Goal: Check status

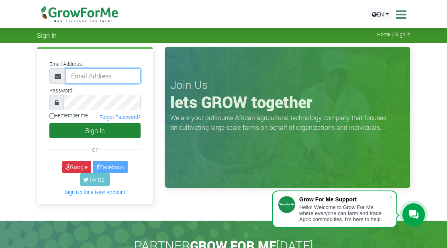
type input "233248511860@growforme.com"
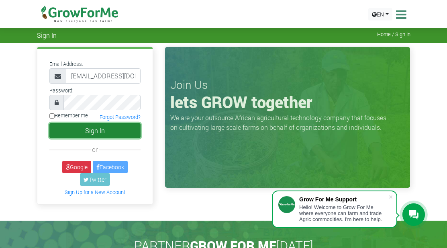
click at [99, 130] on button "Sign In" at bounding box center [95, 130] width 92 height 15
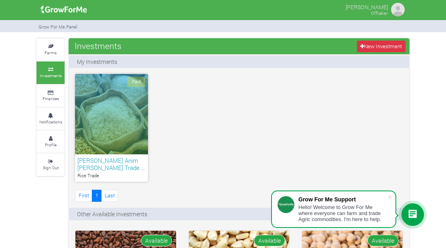
click at [127, 106] on div "Paid" at bounding box center [111, 114] width 73 height 80
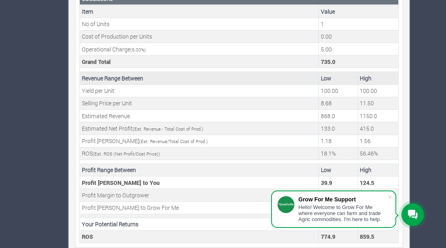
scroll to position [311, 0]
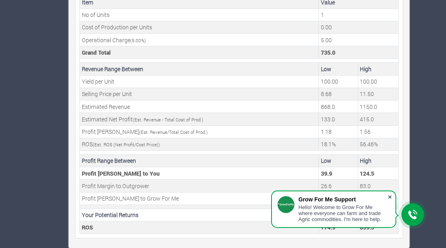
click at [393, 198] on span at bounding box center [390, 197] width 8 height 8
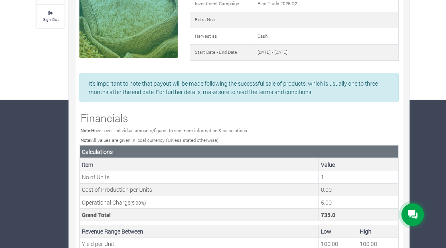
scroll to position [110, 0]
